Goal: Task Accomplishment & Management: Use online tool/utility

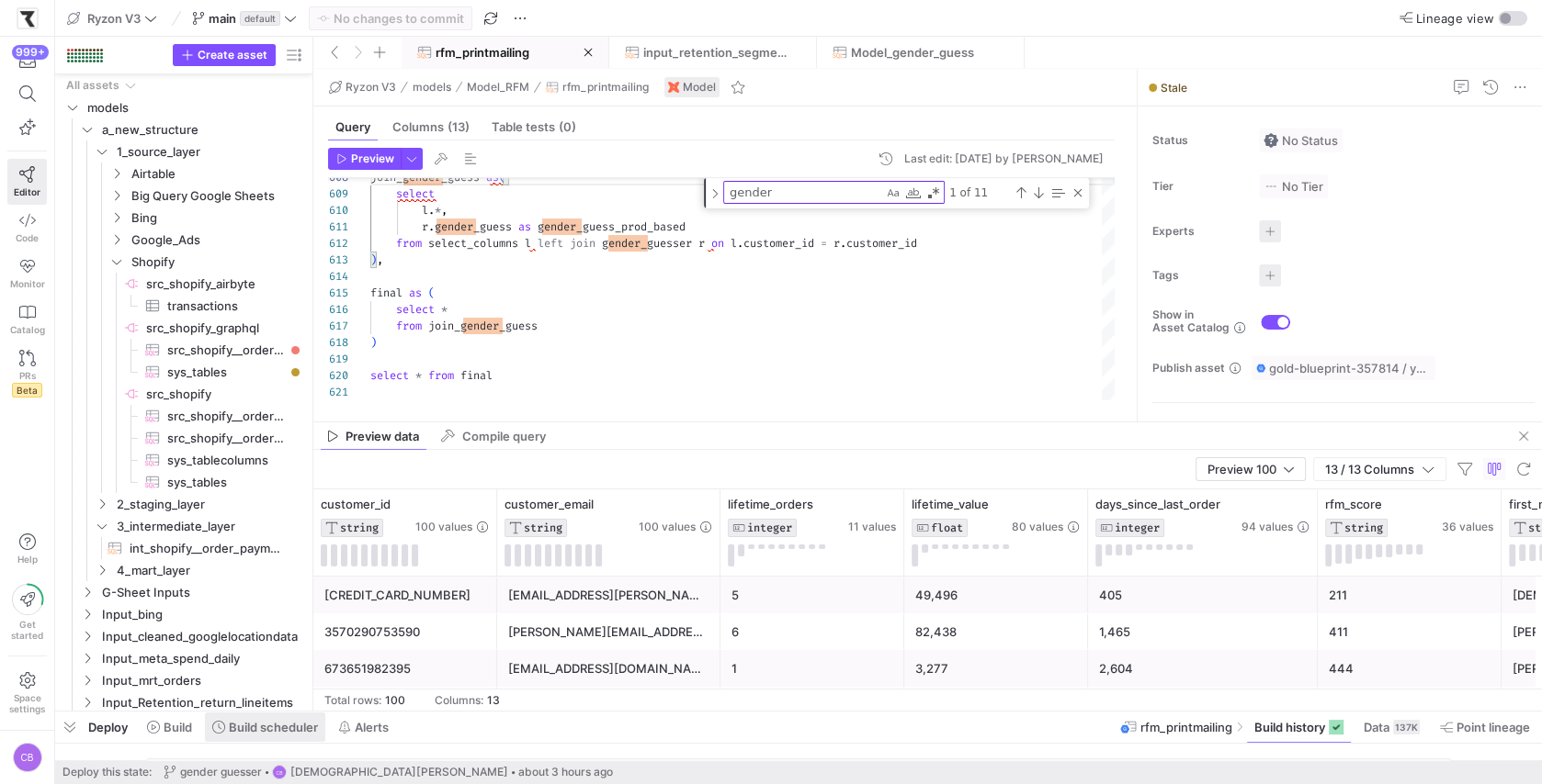
scroll to position [116, 139]
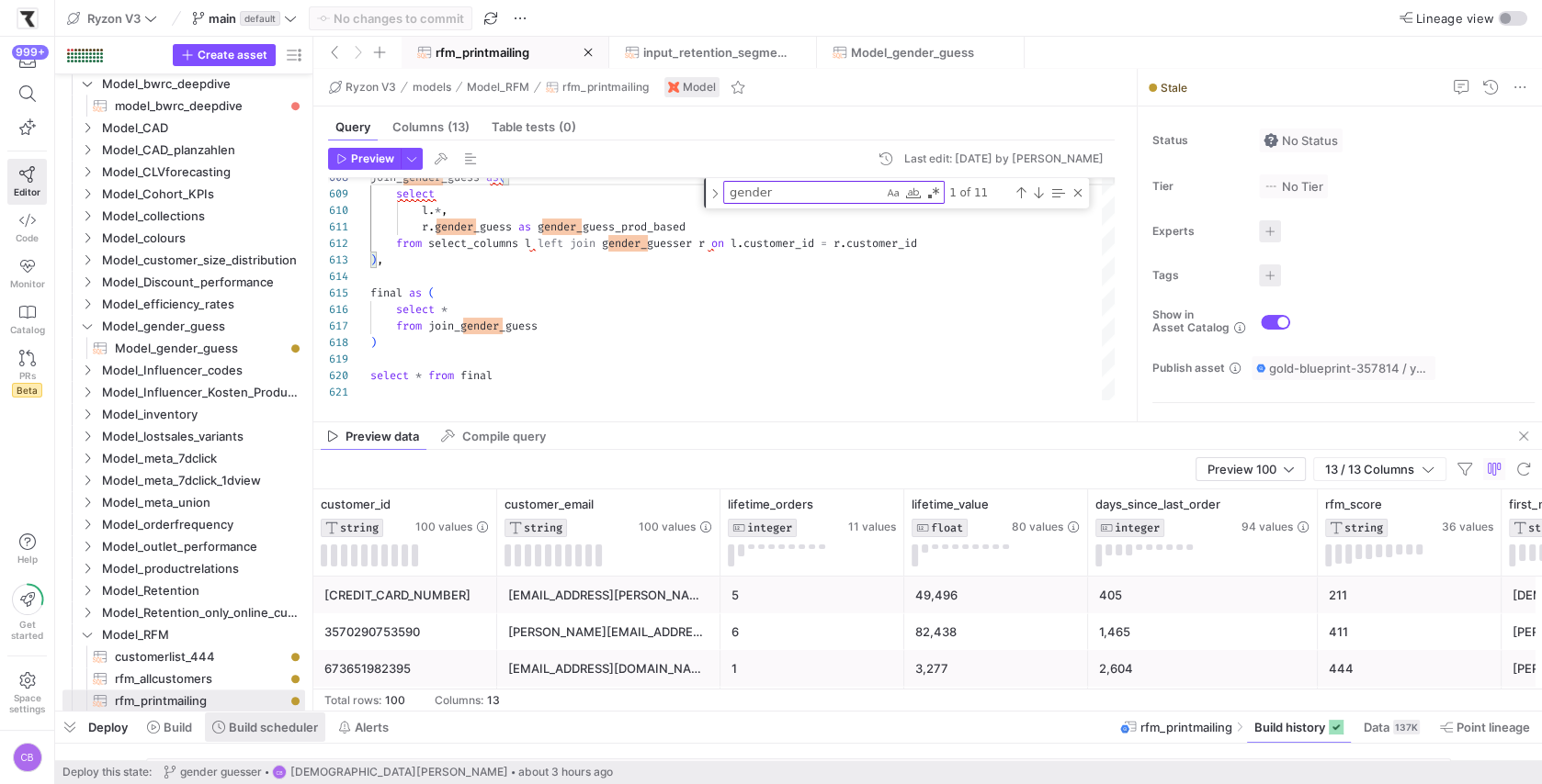
click at [235, 736] on span at bounding box center [266, 727] width 121 height 30
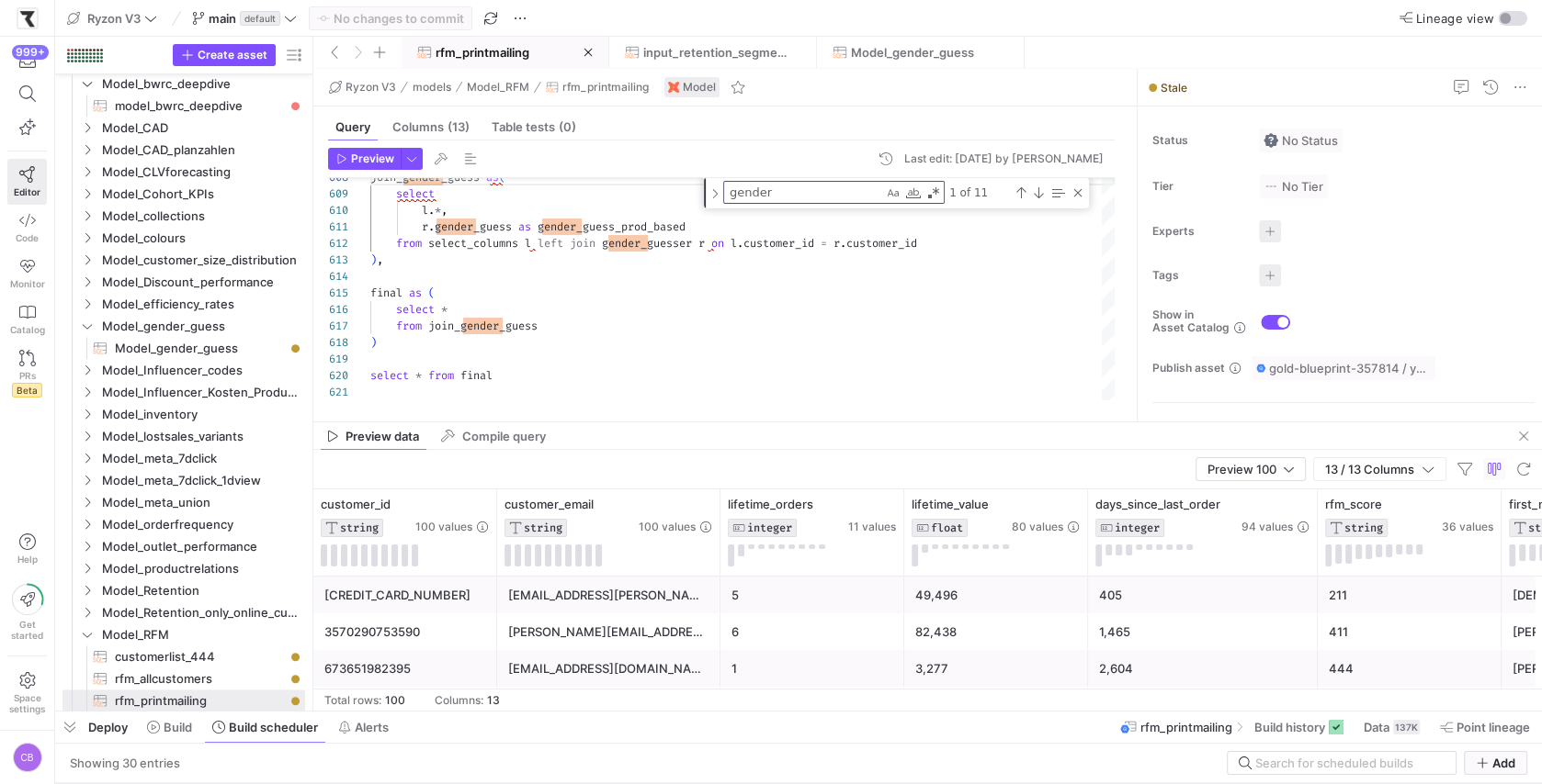
click at [724, 420] on mat-tab-group "Query Columns (13) Table tests (0) Preview Last edit: Friday 08 August 2025 by …" at bounding box center [721, 264] width 816 height 315
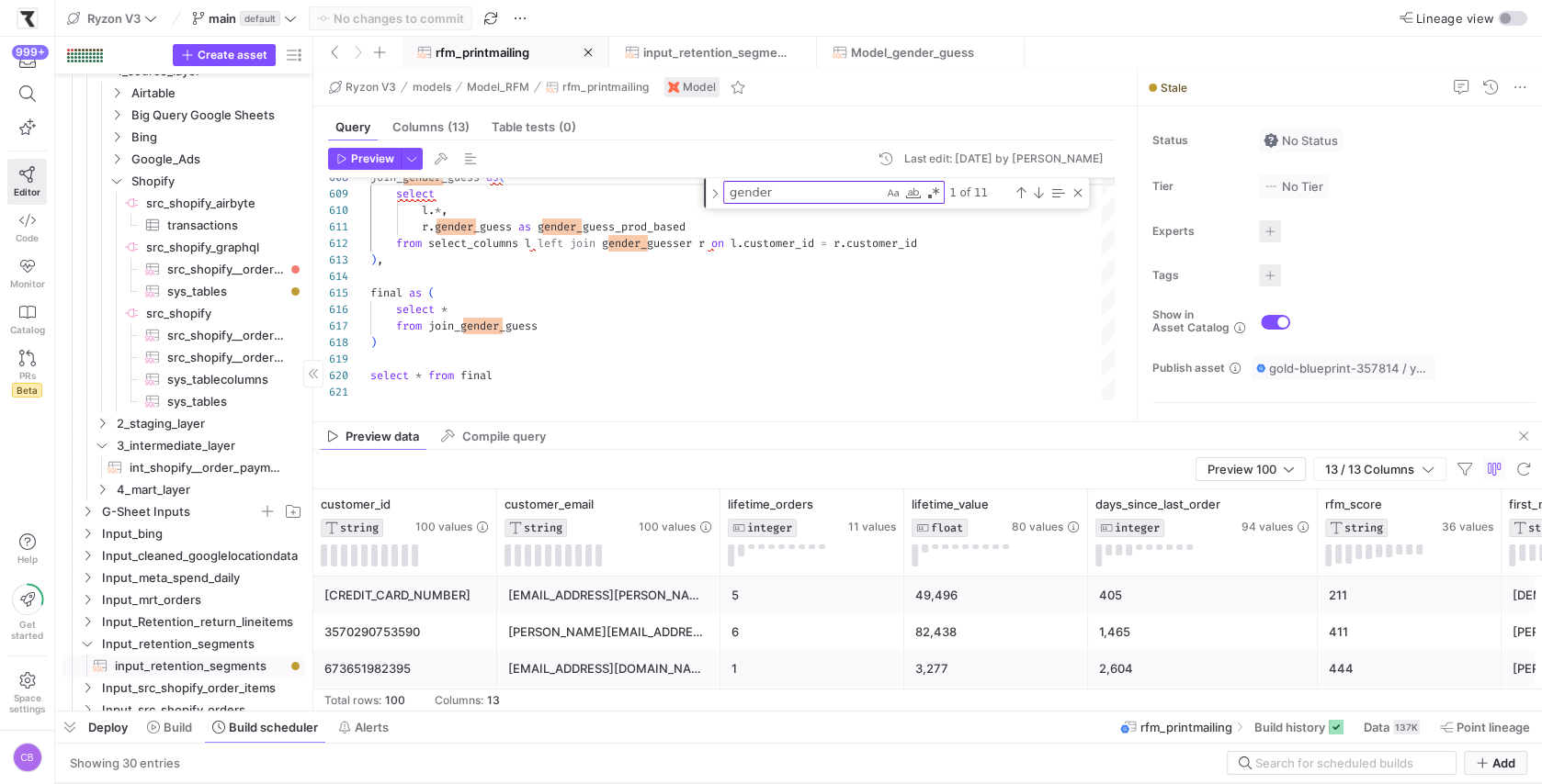
scroll to position [249, 0]
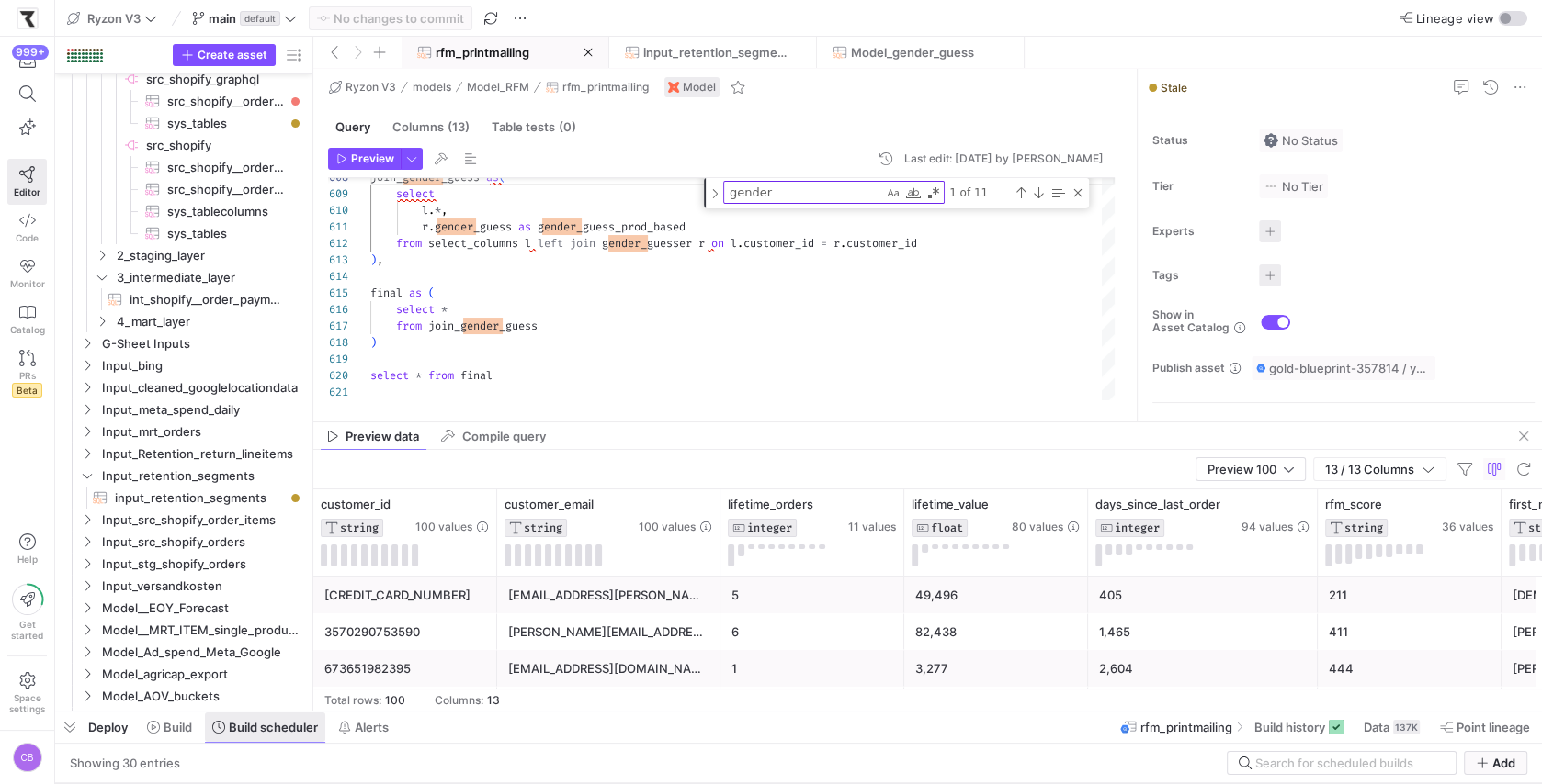
click at [241, 731] on span "Build scheduler" at bounding box center [273, 726] width 89 height 14
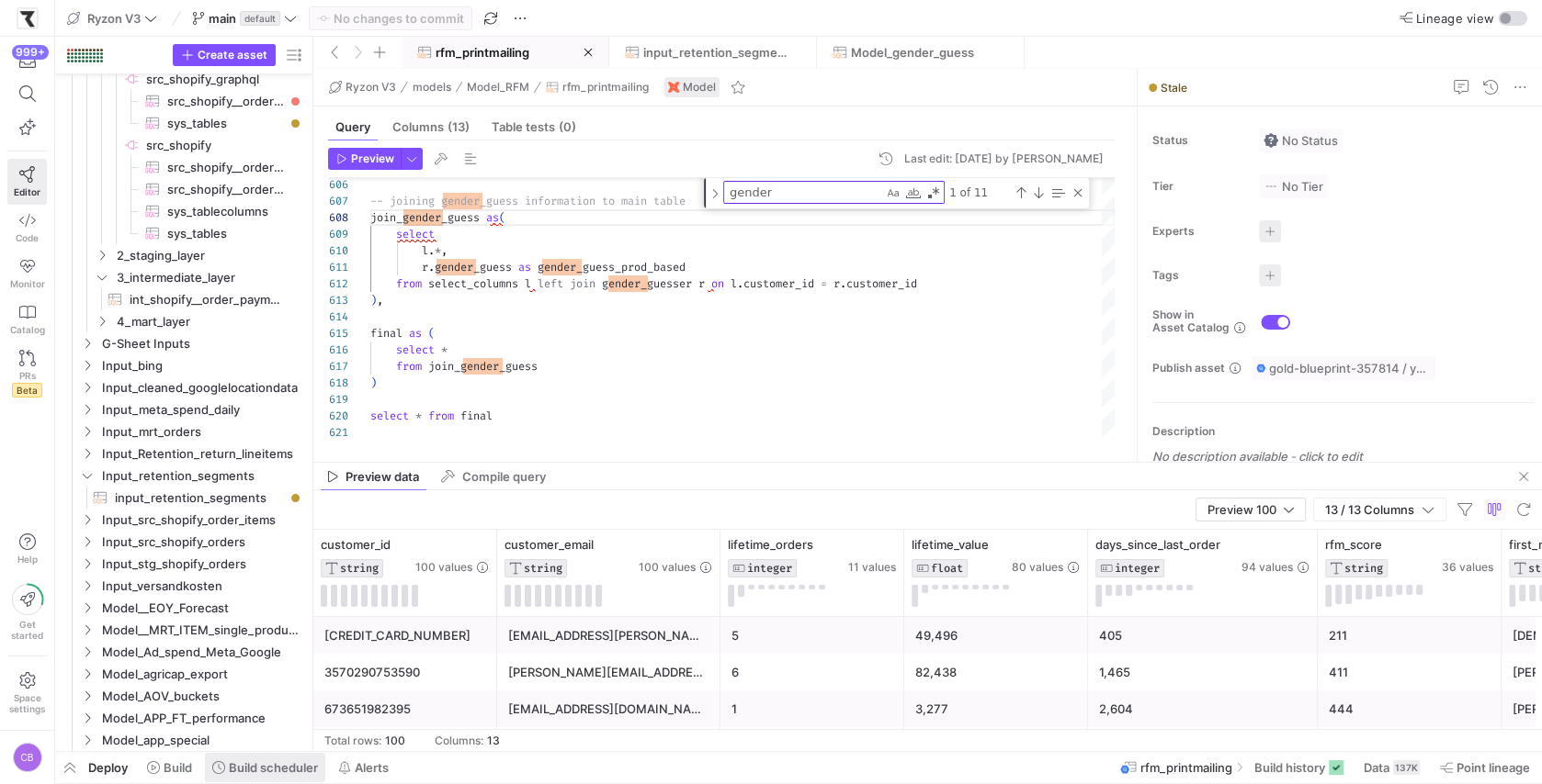
click at [258, 766] on span "Build scheduler" at bounding box center [273, 767] width 89 height 14
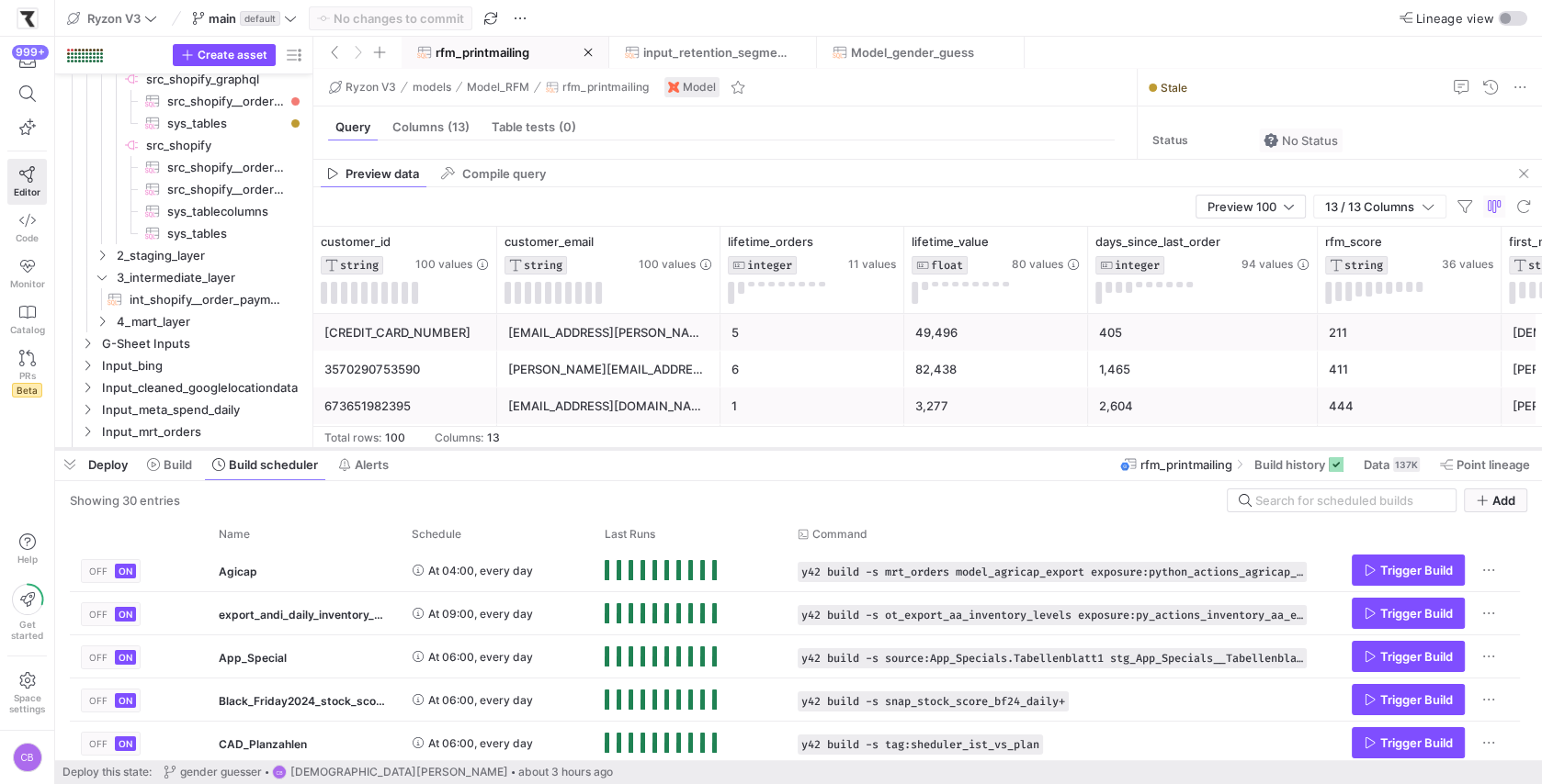
drag, startPoint x: 603, startPoint y: 447, endPoint x: 611, endPoint y: 173, distance: 274.1
click at [611, 446] on div at bounding box center [798, 450] width 1486 height 8
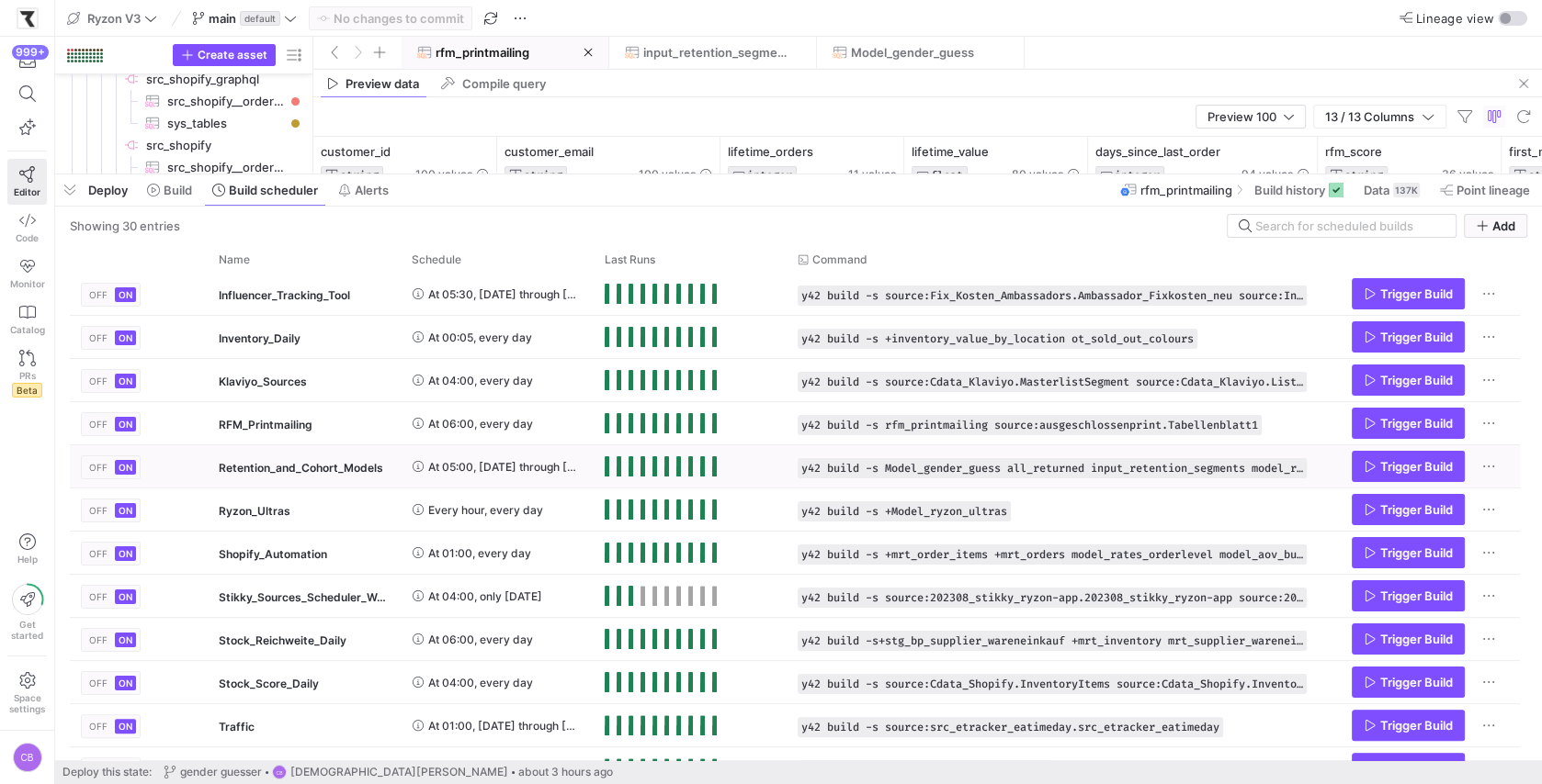
scroll to position [435, 0]
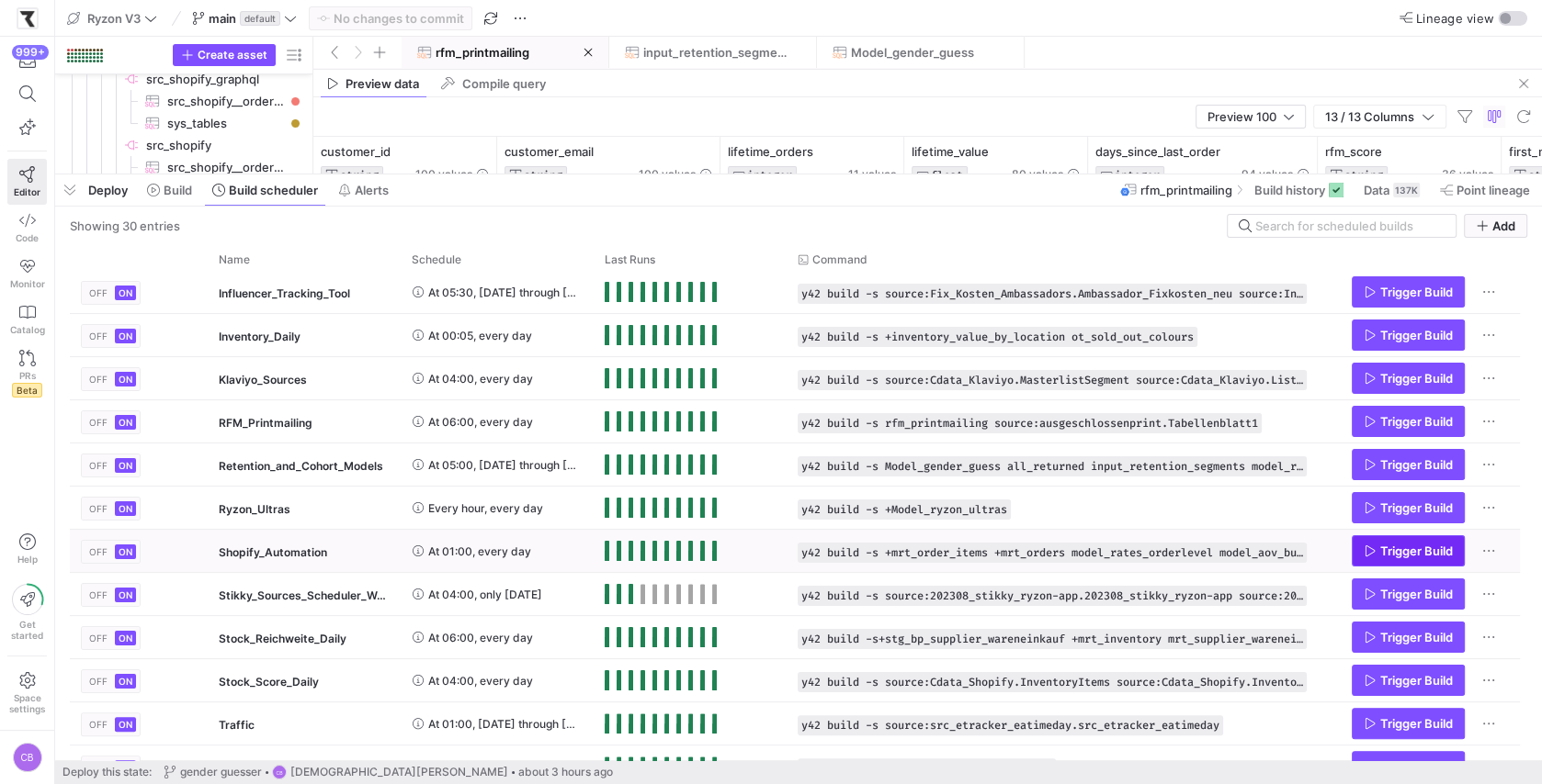
click at [1387, 543] on span "Trigger Build" at bounding box center [1416, 550] width 73 height 14
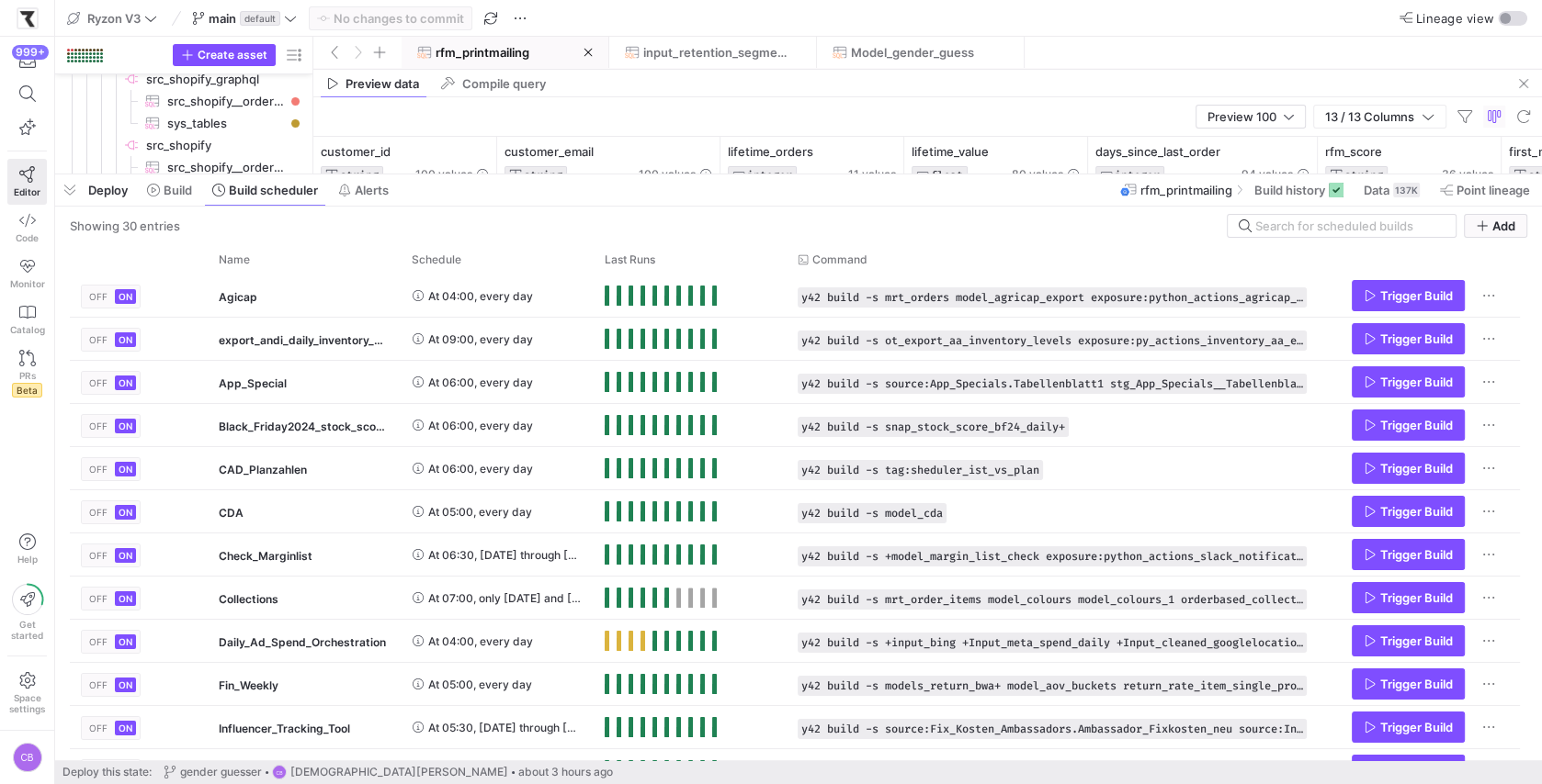
scroll to position [0, 0]
click at [1309, 183] on span "Build history" at bounding box center [1290, 190] width 71 height 14
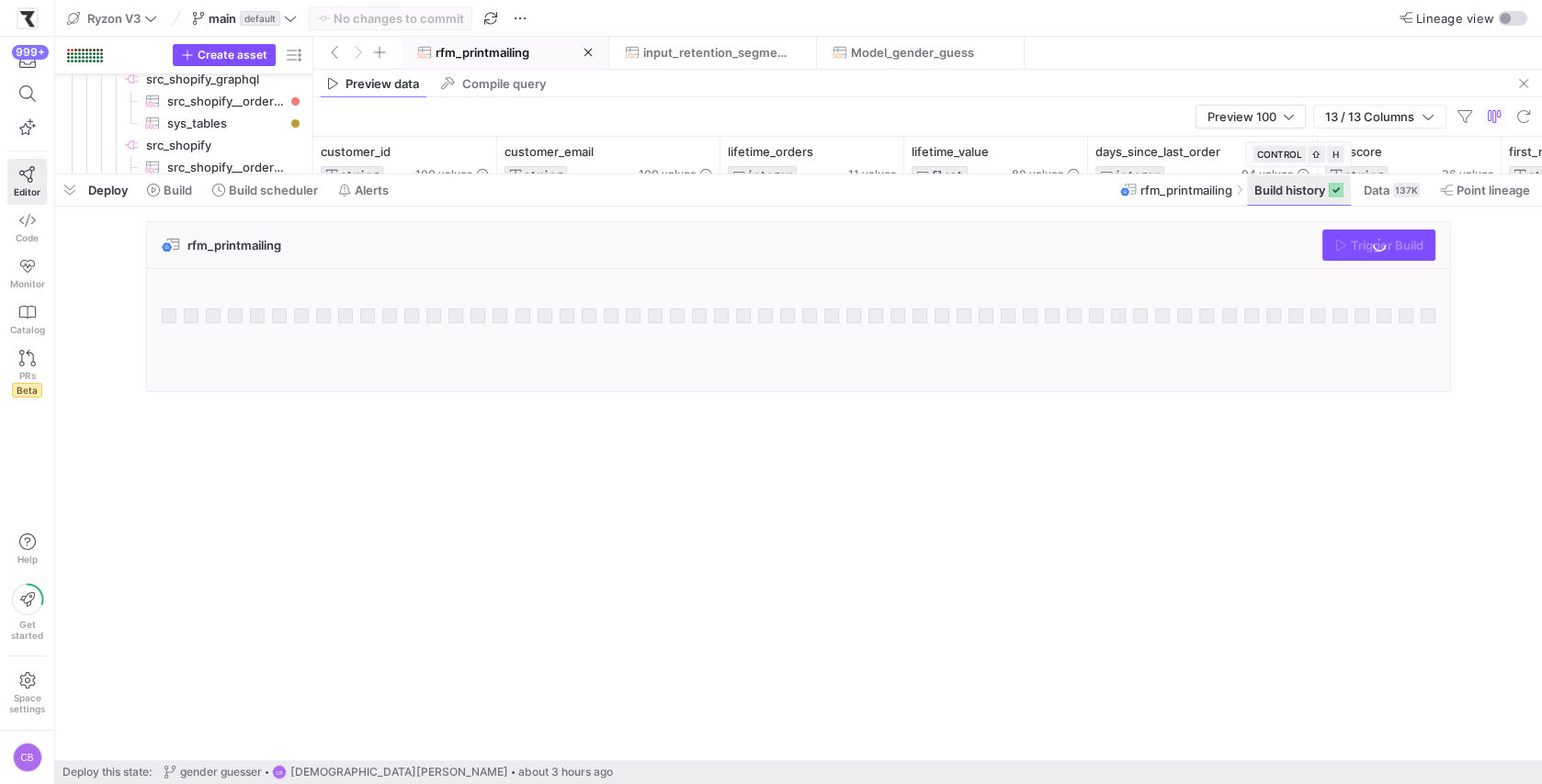
click at [1309, 183] on span "Build history" at bounding box center [1290, 190] width 71 height 14
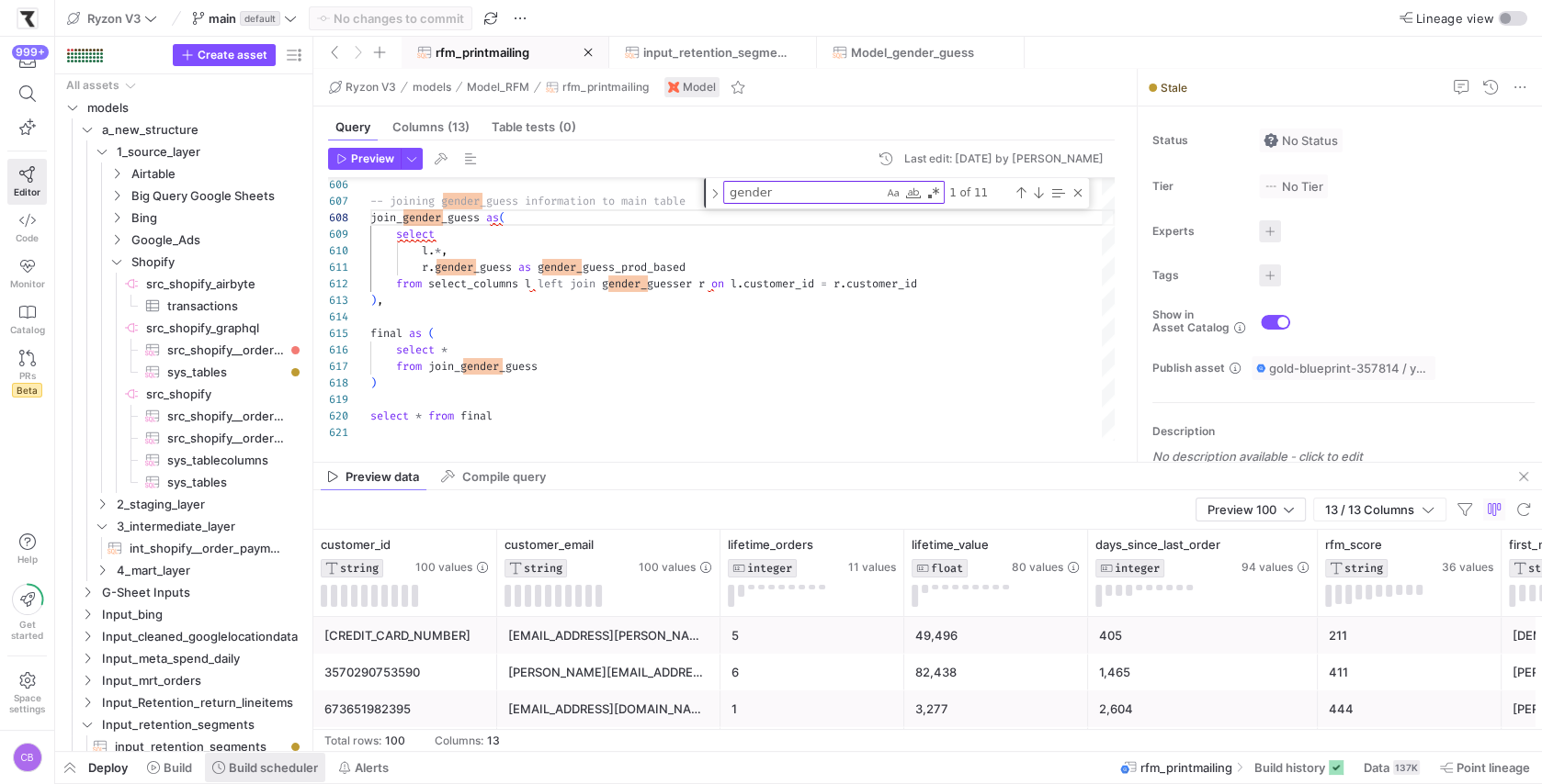
click at [304, 764] on span "Build scheduler" at bounding box center [273, 767] width 89 height 14
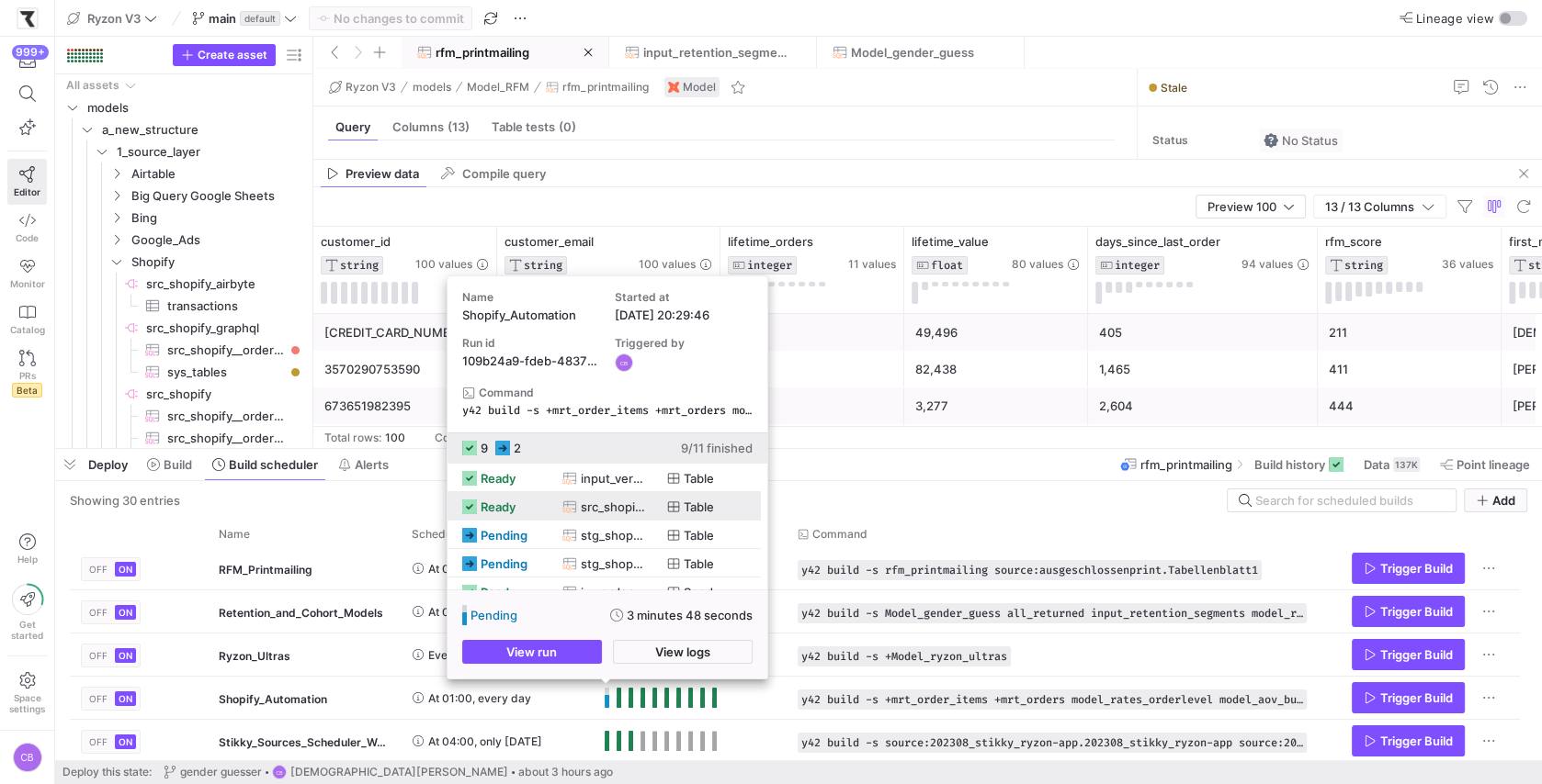
scroll to position [44, 0]
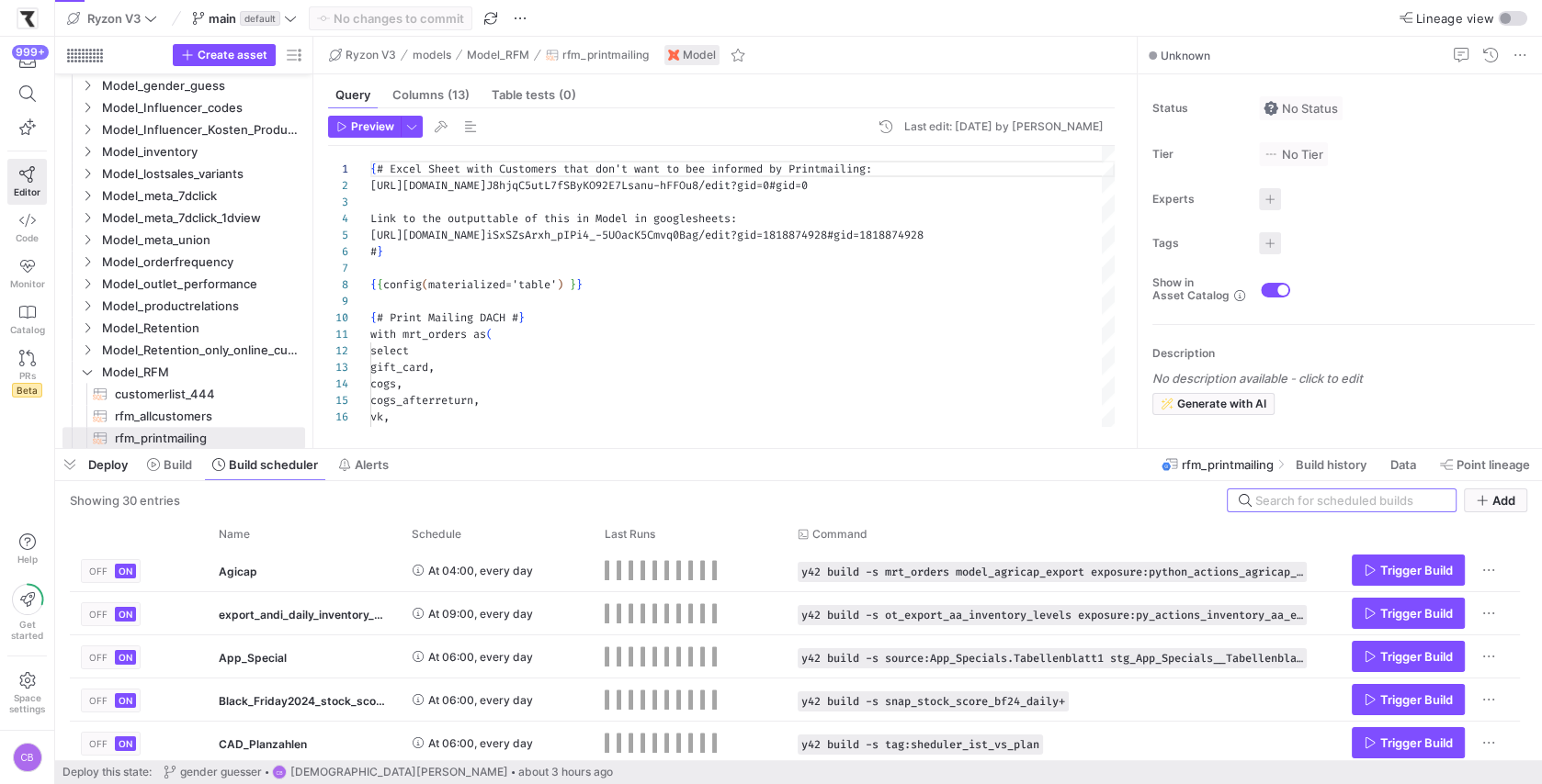
scroll to position [165, 0]
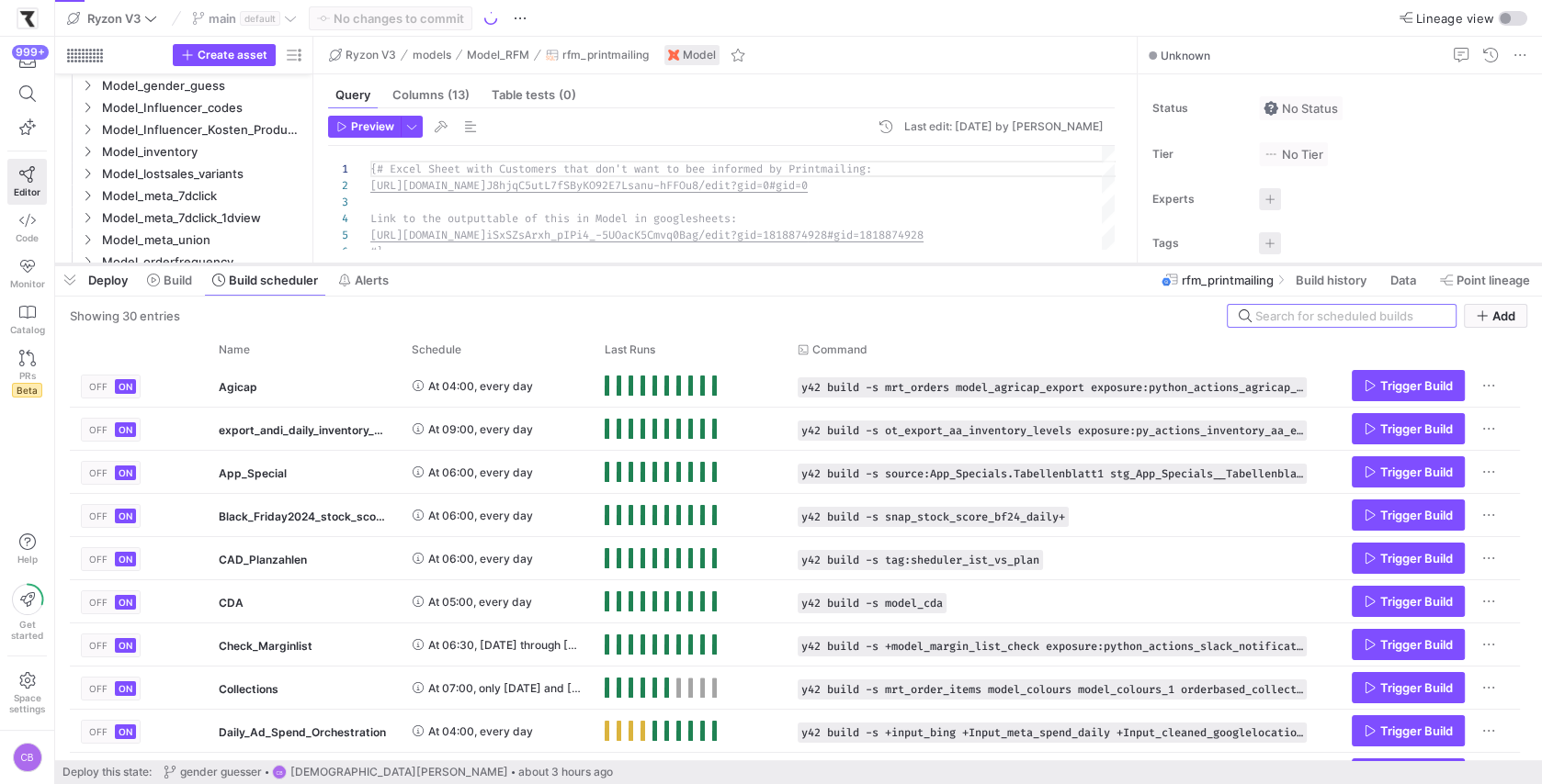
drag, startPoint x: 432, startPoint y: 449, endPoint x: 447, endPoint y: 263, distance: 186.6
click at [447, 263] on div at bounding box center [798, 265] width 1486 height 8
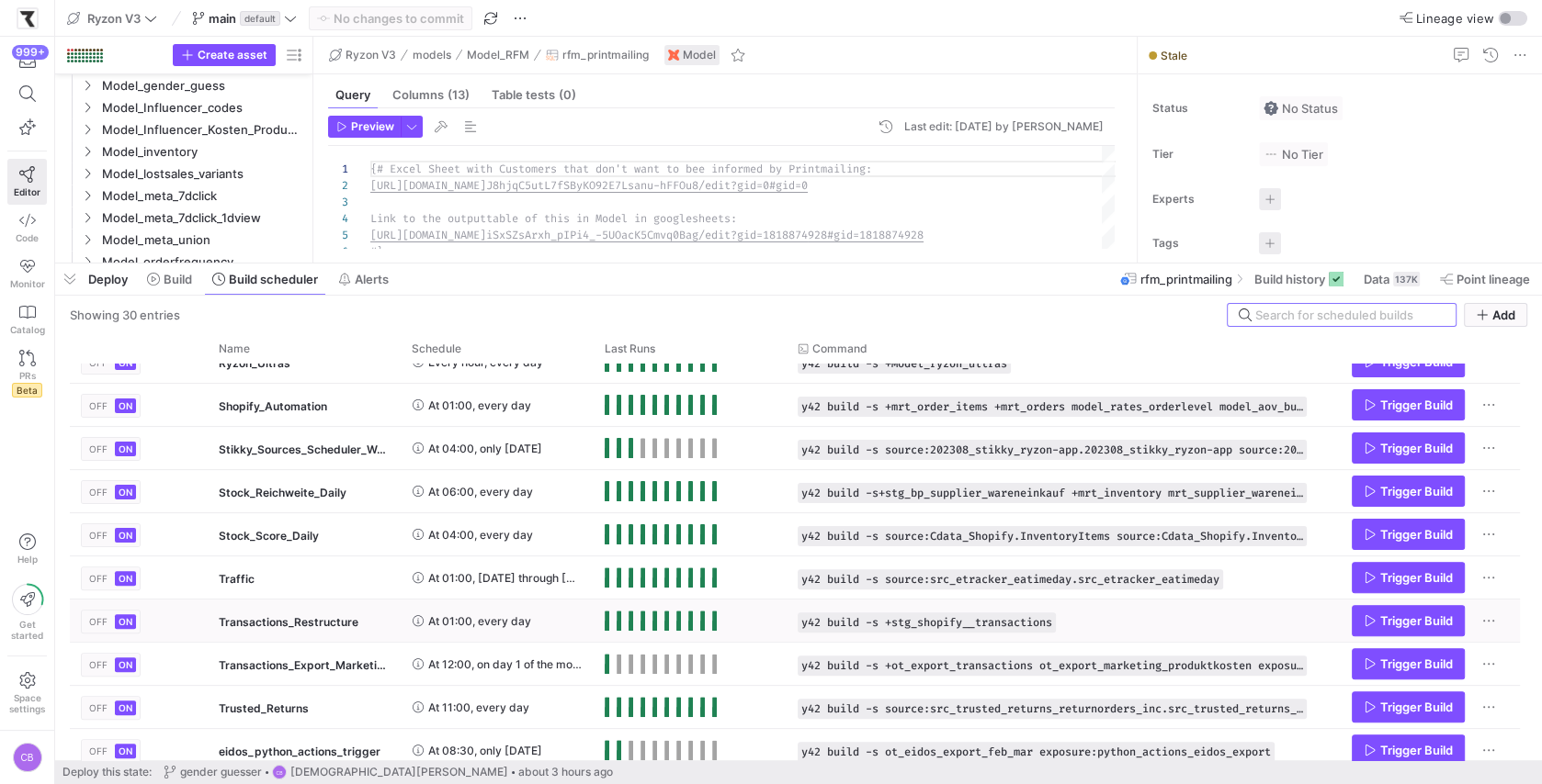
scroll to position [666, 0]
